Goal: Information Seeking & Learning: Learn about a topic

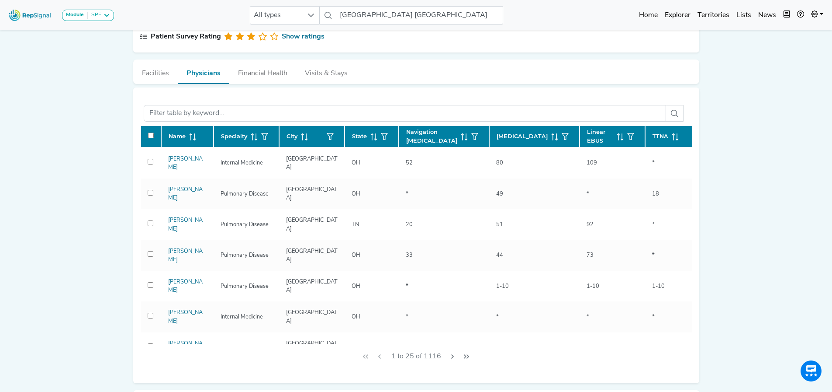
scroll to position [389, 7]
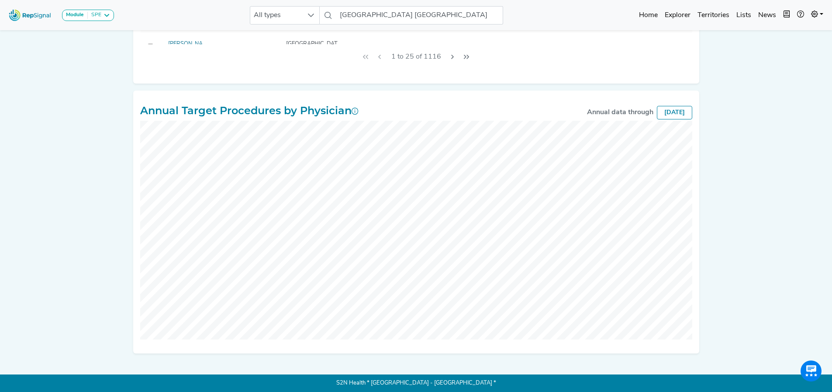
drag, startPoint x: 835, startPoint y: 223, endPoint x: 99, endPoint y: 199, distance: 736.6
click at [99, 199] on div "Module SPE [MEDICAL_DATA] Disposable Bronchoscope SBRT SPE TTNA [MEDICAL_DATA] …" at bounding box center [416, 1] width 832 height 781
click at [657, 118] on div "[DATE]" at bounding box center [674, 113] width 35 height 14
click at [657, 115] on div "[DATE]" at bounding box center [674, 113] width 35 height 14
click at [352, 107] on icon at bounding box center [355, 110] width 7 height 7
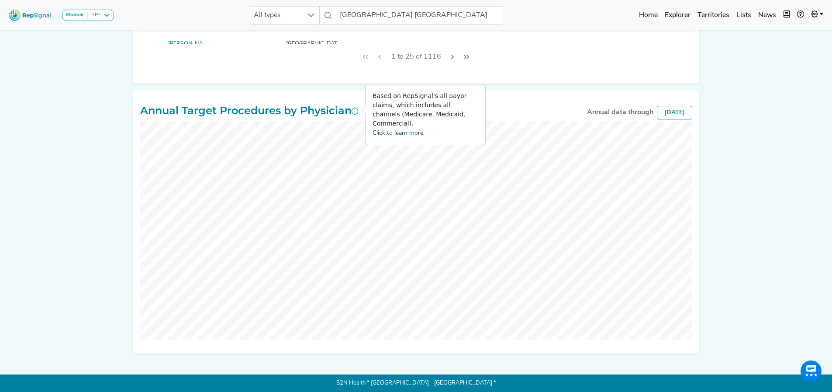
click at [379, 130] on link "Click to learn more." at bounding box center [399, 133] width 52 height 7
click at [589, 344] on div "Annual Target Procedures by Physician Annual data through [DATE]" at bounding box center [416, 221] width 566 height 249
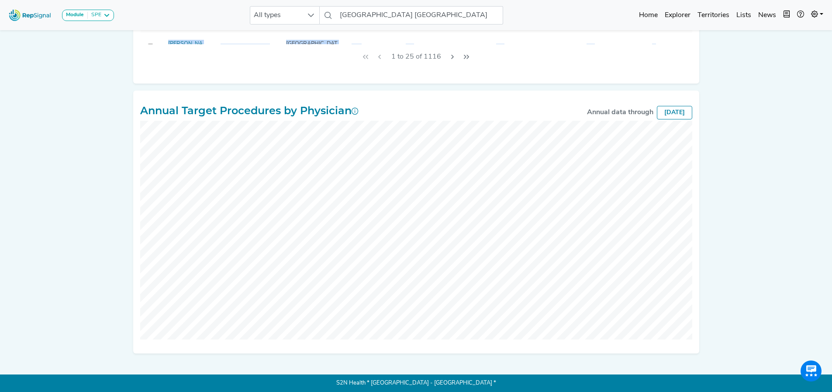
drag, startPoint x: 832, startPoint y: 206, endPoint x: 837, endPoint y: 83, distance: 122.4
click at [832, 72] on html "Module SPE [MEDICAL_DATA] Disposable Bronchoscope SBRT SPE TTNA [MEDICAL_DATA] …" at bounding box center [416, 1] width 832 height 781
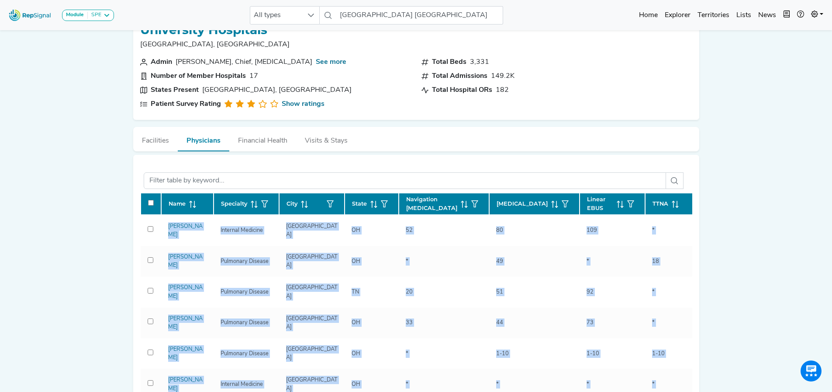
scroll to position [3, 7]
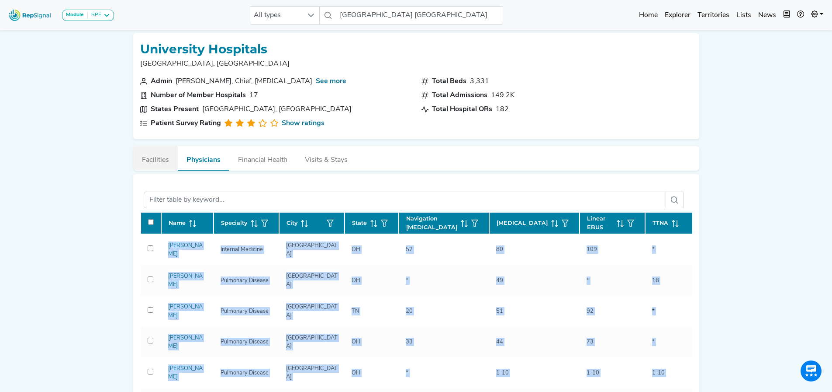
click at [150, 154] on button "Facilities" at bounding box center [155, 158] width 45 height 24
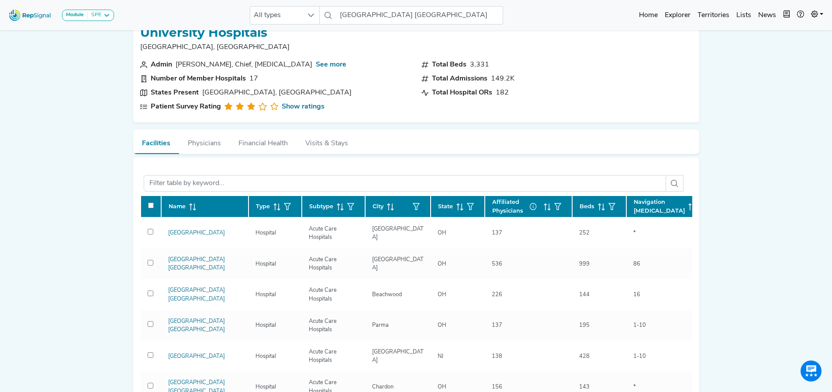
scroll to position [0, 7]
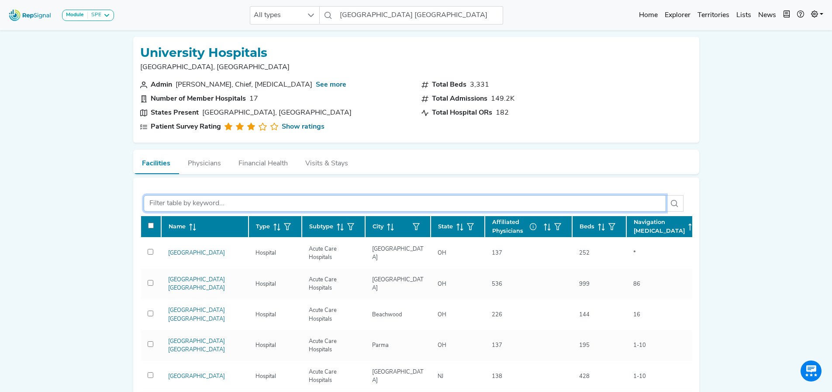
click at [184, 203] on input "text" at bounding box center [405, 203] width 523 height 17
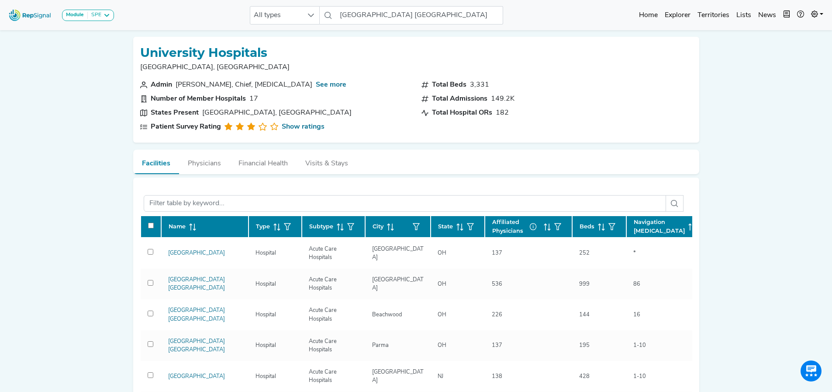
click at [689, 225] on icon at bounding box center [692, 226] width 7 height 7
click at [685, 222] on span at bounding box center [690, 226] width 10 height 8
click at [644, 230] on span "Navigation [MEDICAL_DATA]" at bounding box center [659, 226] width 51 height 17
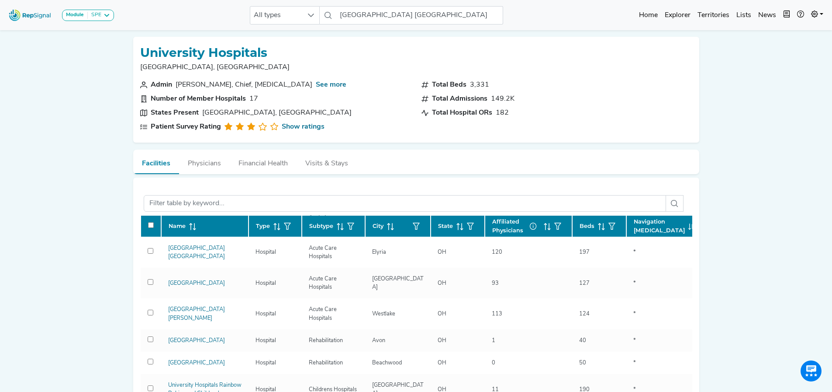
scroll to position [0, 0]
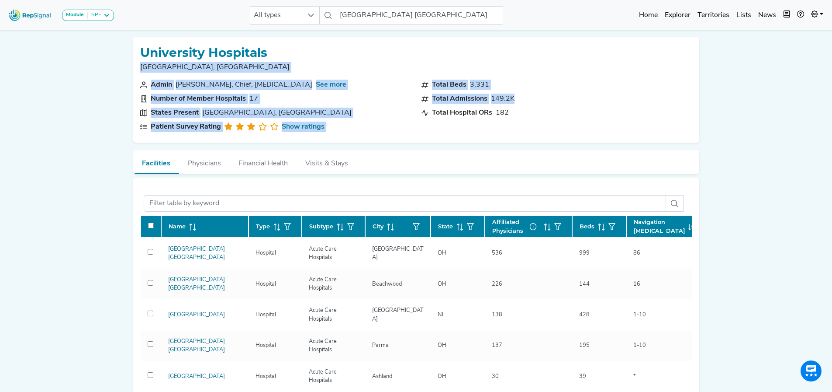
drag, startPoint x: 831, startPoint y: 103, endPoint x: 823, endPoint y: 45, distance: 58.2
click at [828, 44] on html "Module SPE [MEDICAL_DATA] Disposable Bronchoscope SBRT SPE TTNA [MEDICAL_DATA] …" at bounding box center [416, 397] width 832 height 795
click at [784, 67] on div "Module SPE [MEDICAL_DATA] Disposable Bronchoscope SBRT SPE TTNA [MEDICAL_DATA] …" at bounding box center [416, 397] width 832 height 795
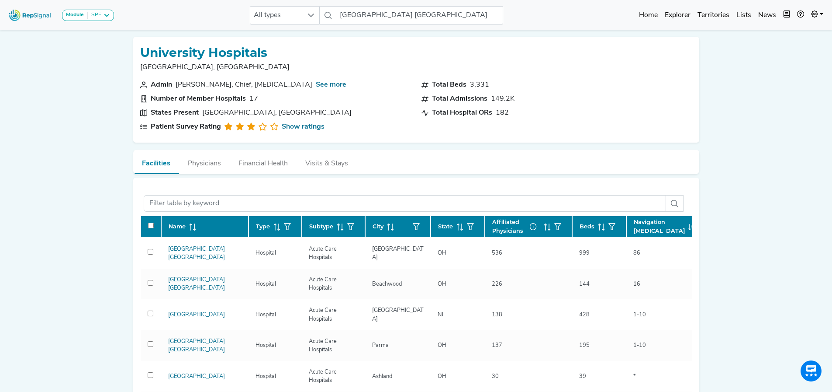
scroll to position [0, 7]
click at [780, 77] on div "Module SPE [MEDICAL_DATA] Disposable Bronchoscope SBRT SPE TTNA [MEDICAL_DATA] …" at bounding box center [416, 397] width 832 height 795
click at [358, 11] on input "[GEOGRAPHIC_DATA] [GEOGRAPHIC_DATA]" at bounding box center [419, 15] width 167 height 18
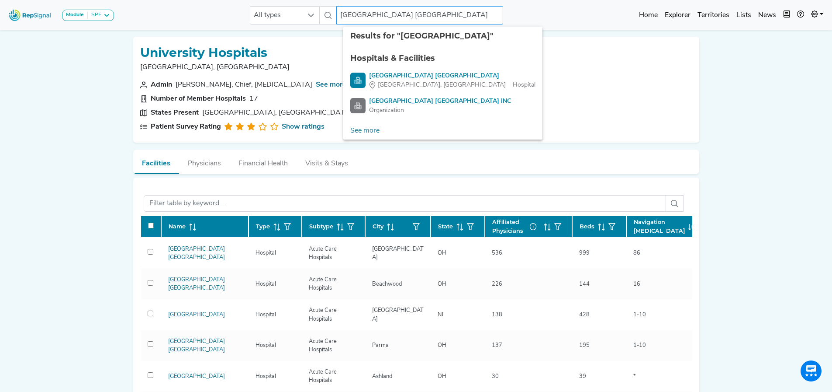
drag, startPoint x: 403, startPoint y: 13, endPoint x: 494, endPoint y: 13, distance: 91.3
click at [494, 13] on input "[GEOGRAPHIC_DATA] [GEOGRAPHIC_DATA]" at bounding box center [419, 15] width 167 height 18
click at [466, 70] on ul "Hospitals & Facilities [GEOGRAPHIC_DATA] [GEOGRAPHIC_DATA], [GEOGRAPHIC_DATA] […" at bounding box center [442, 83] width 199 height 76
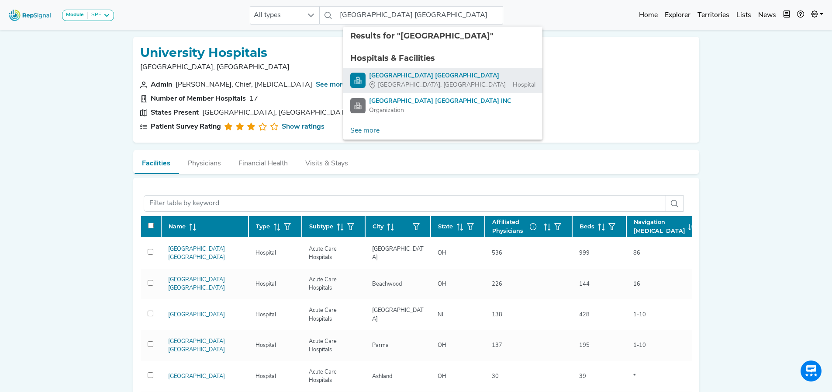
click at [466, 74] on div "[GEOGRAPHIC_DATA] [GEOGRAPHIC_DATA]" at bounding box center [452, 75] width 166 height 9
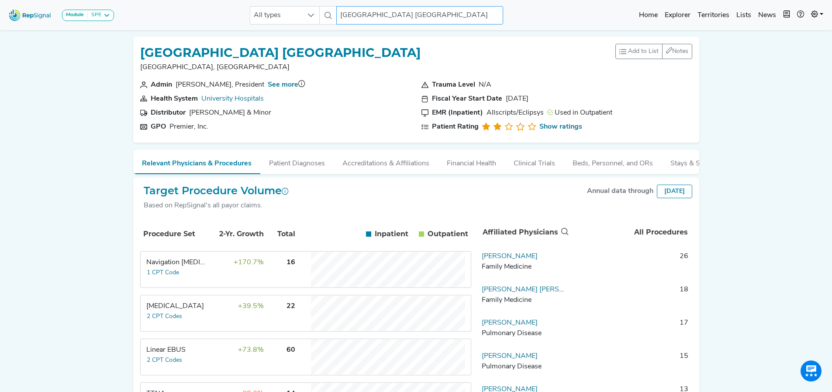
click at [477, 10] on input "[GEOGRAPHIC_DATA] [GEOGRAPHIC_DATA]" at bounding box center [419, 15] width 167 height 18
drag, startPoint x: 477, startPoint y: 11, endPoint x: 272, endPoint y: 12, distance: 204.9
click at [275, 12] on div "All types University Hospitals [GEOGRAPHIC_DATA] No results found" at bounding box center [376, 15] width 253 height 18
click at [212, 99] on link "University Hospitals" at bounding box center [232, 98] width 62 height 7
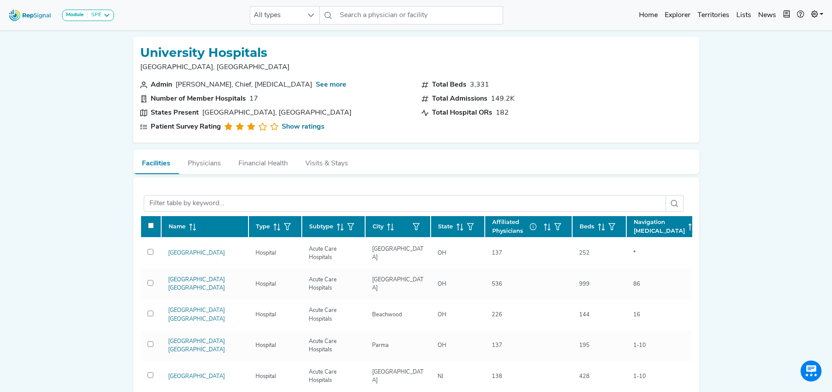
click at [264, 163] on button "Financial Health" at bounding box center [263, 161] width 67 height 24
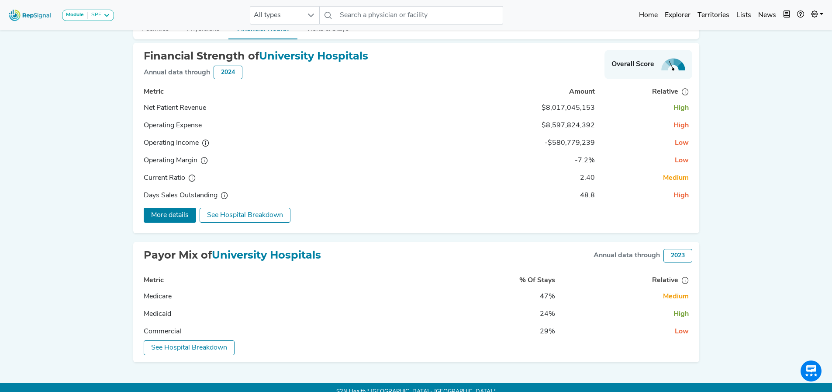
scroll to position [136, 7]
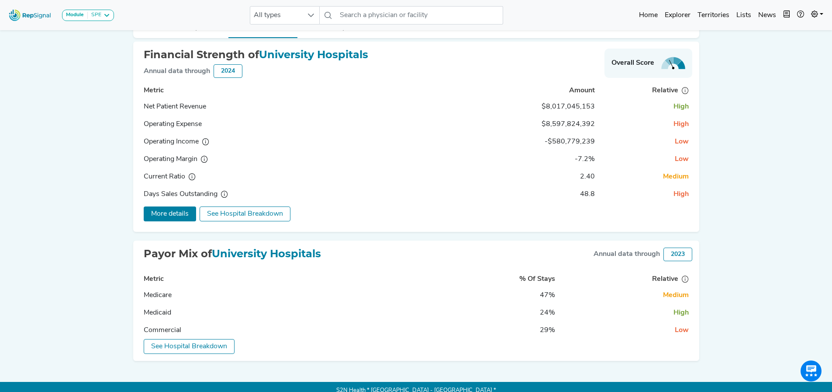
click at [224, 346] on button "See Hospital Breakdown" at bounding box center [189, 346] width 91 height 15
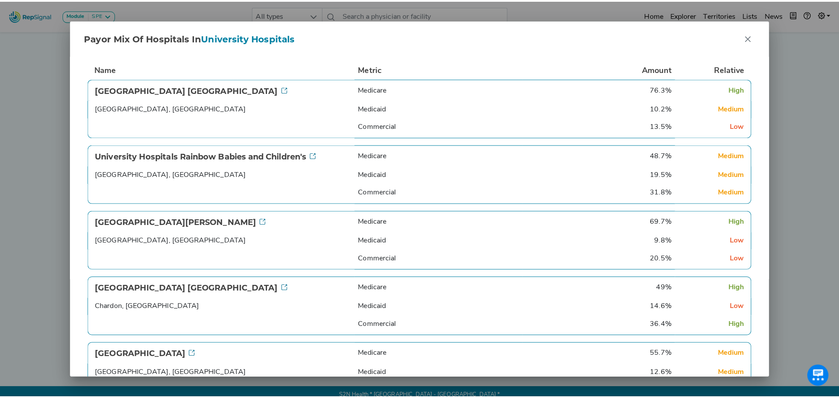
scroll to position [136, 0]
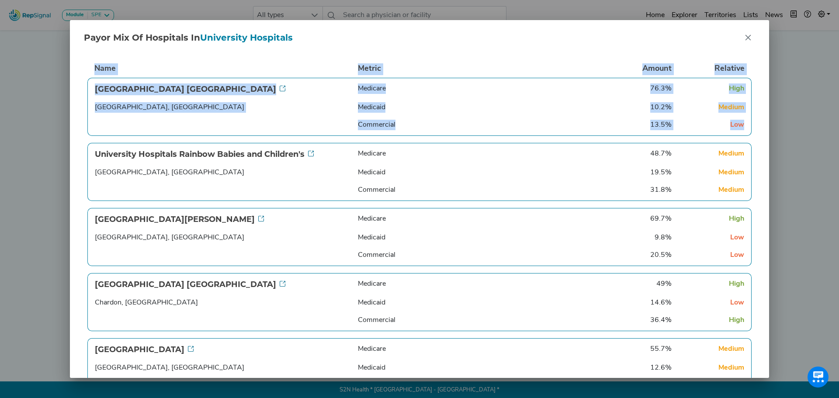
drag, startPoint x: 760, startPoint y: 120, endPoint x: 776, endPoint y: 197, distance: 79.4
click at [776, 197] on div "Payor Mix of Hospitals in University Hospitals Name Metric Amount Relative [GEO…" at bounding box center [419, 199] width 839 height 398
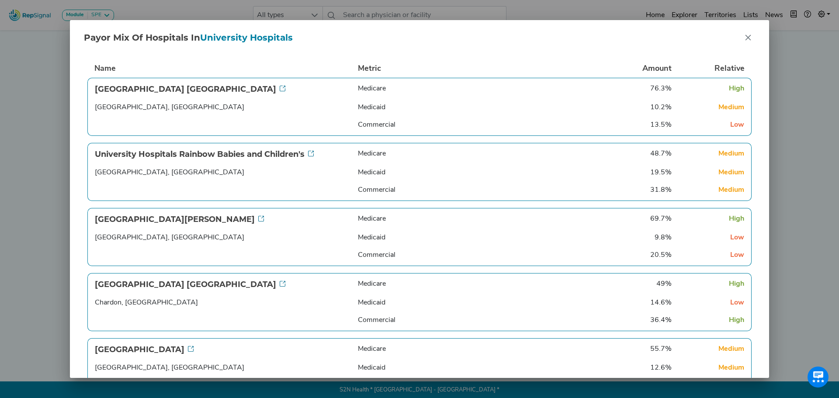
click at [818, 203] on div "Payor Mix of Hospitals in University Hospitals Name Metric Amount Relative [GEO…" at bounding box center [419, 199] width 839 height 398
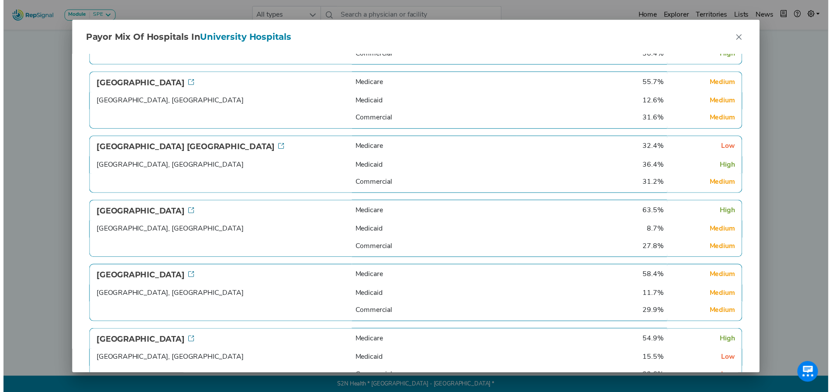
scroll to position [0, 0]
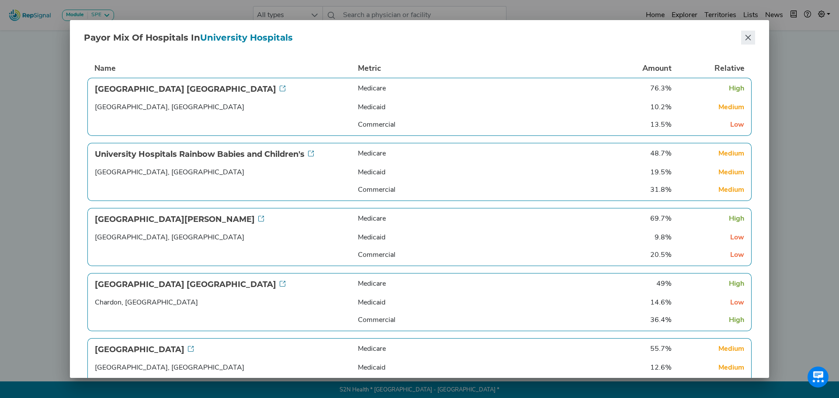
click at [747, 37] on icon "Close" at bounding box center [748, 37] width 7 height 7
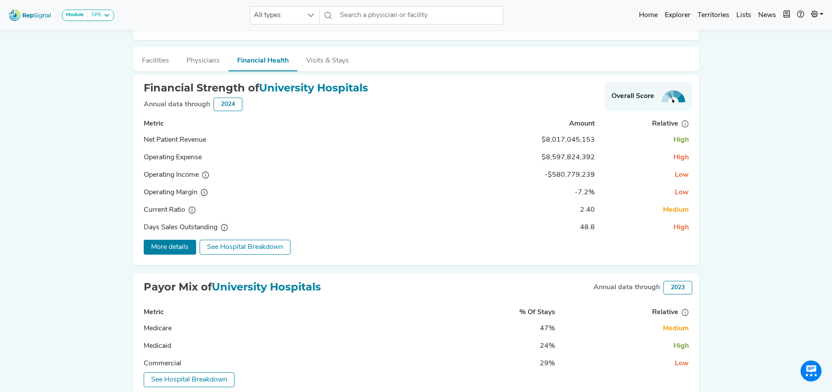
scroll to position [59, 0]
